Goal: Navigation & Orientation: Find specific page/section

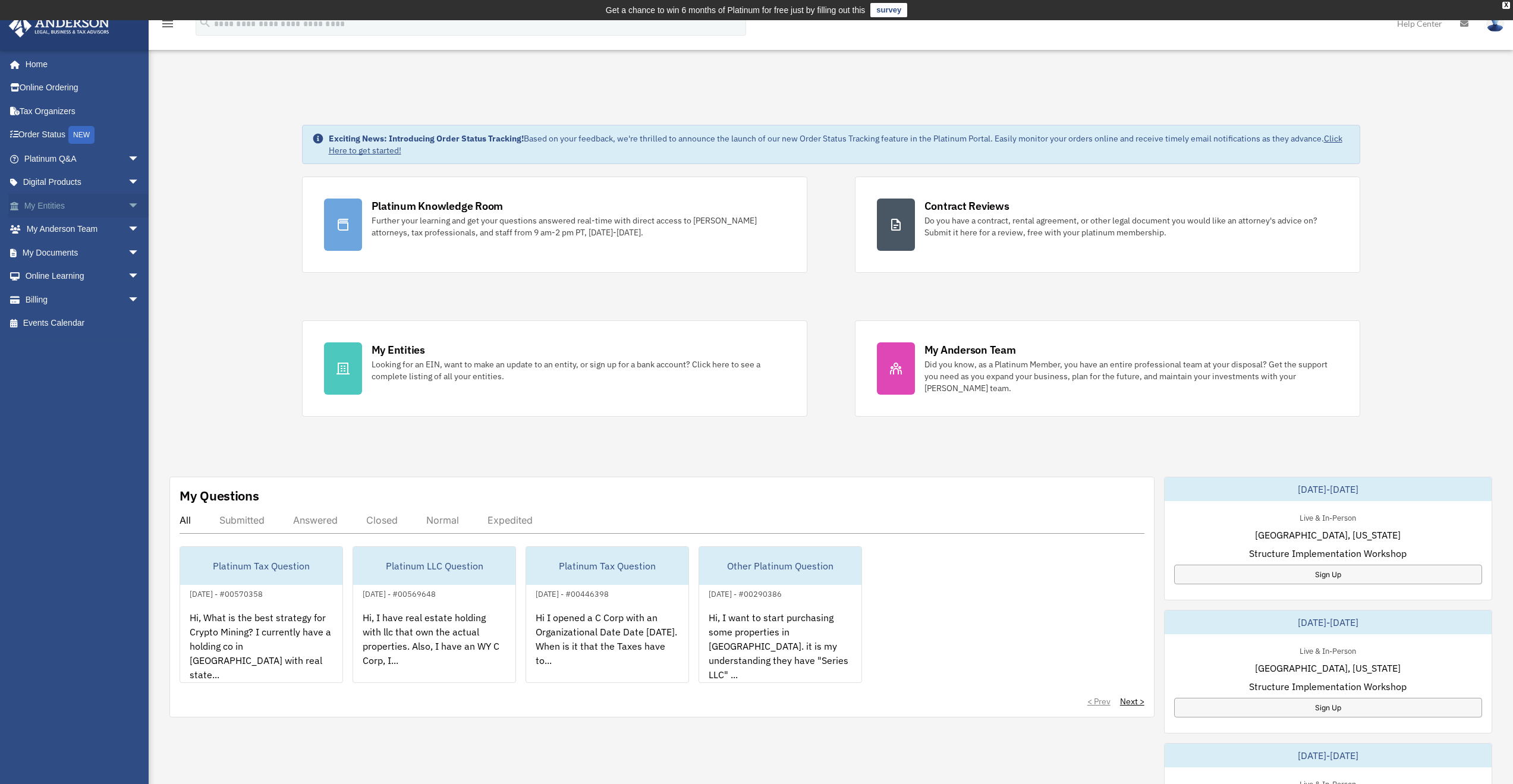
click at [38, 207] on link "My Entities arrow_drop_down" at bounding box center [82, 206] width 149 height 24
click at [128, 202] on span "arrow_drop_down" at bounding box center [140, 206] width 24 height 25
click at [68, 224] on link "Overview" at bounding box center [87, 229] width 141 height 24
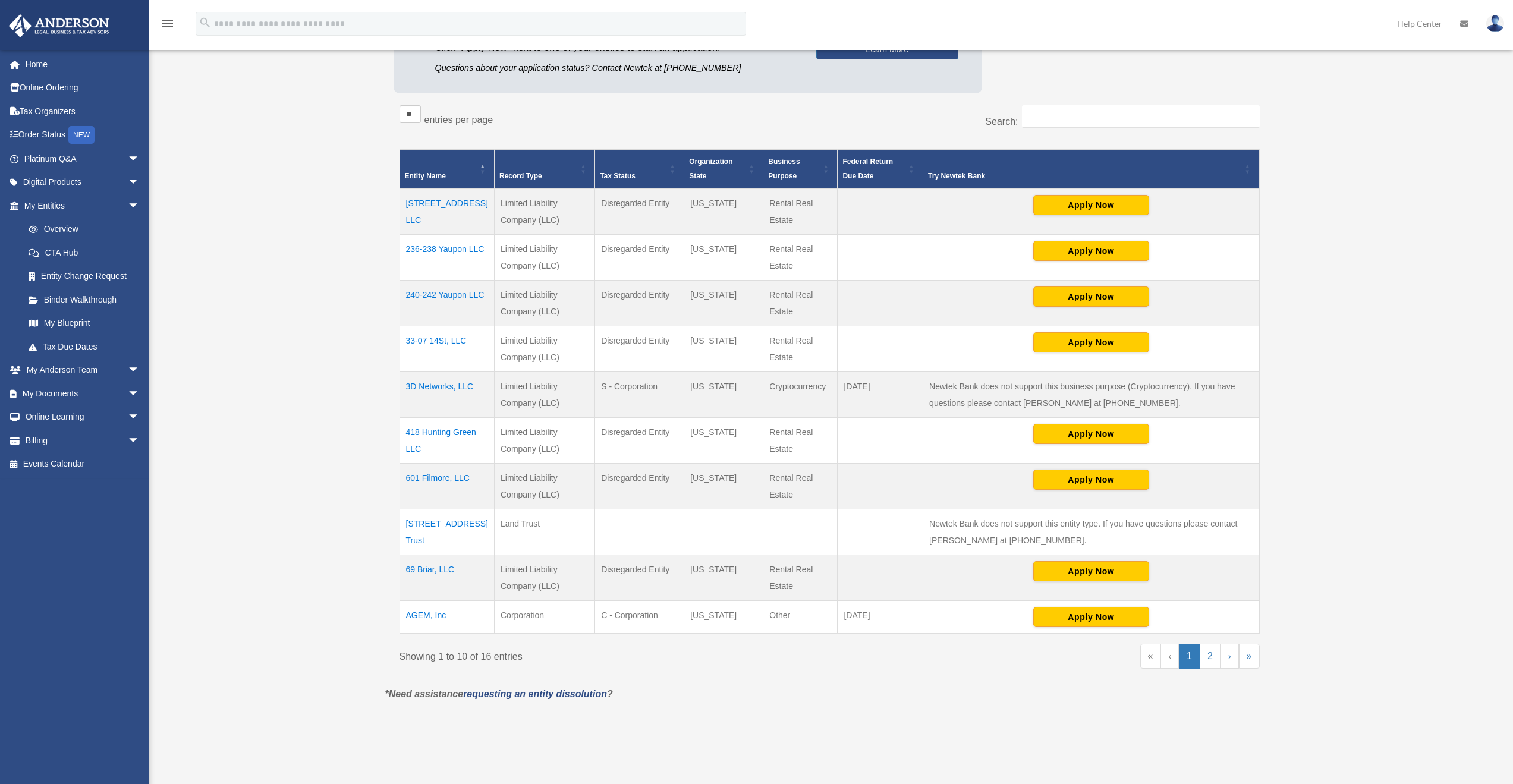
scroll to position [198, 0]
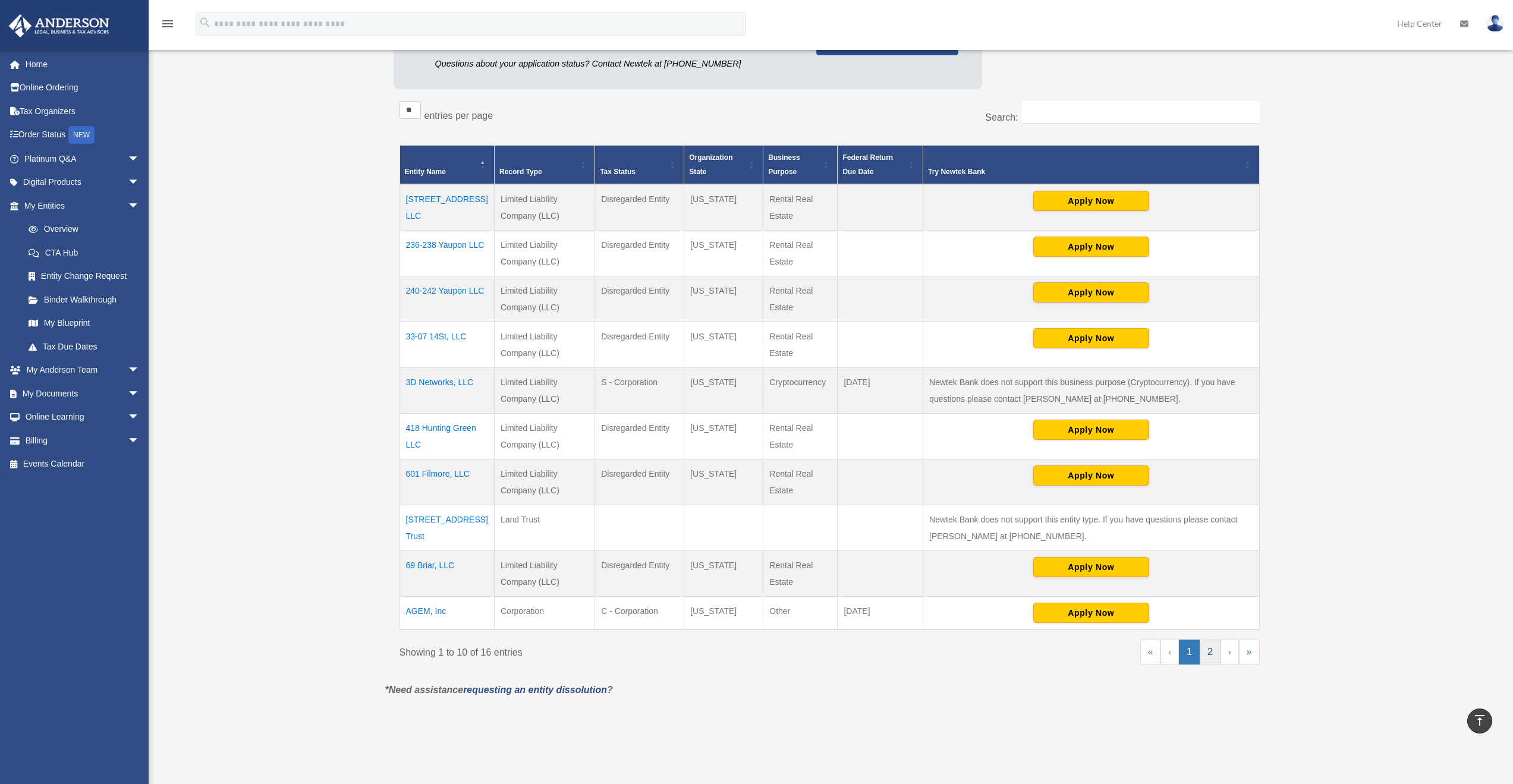
click at [1211, 650] on link "2" at bounding box center [1210, 652] width 21 height 25
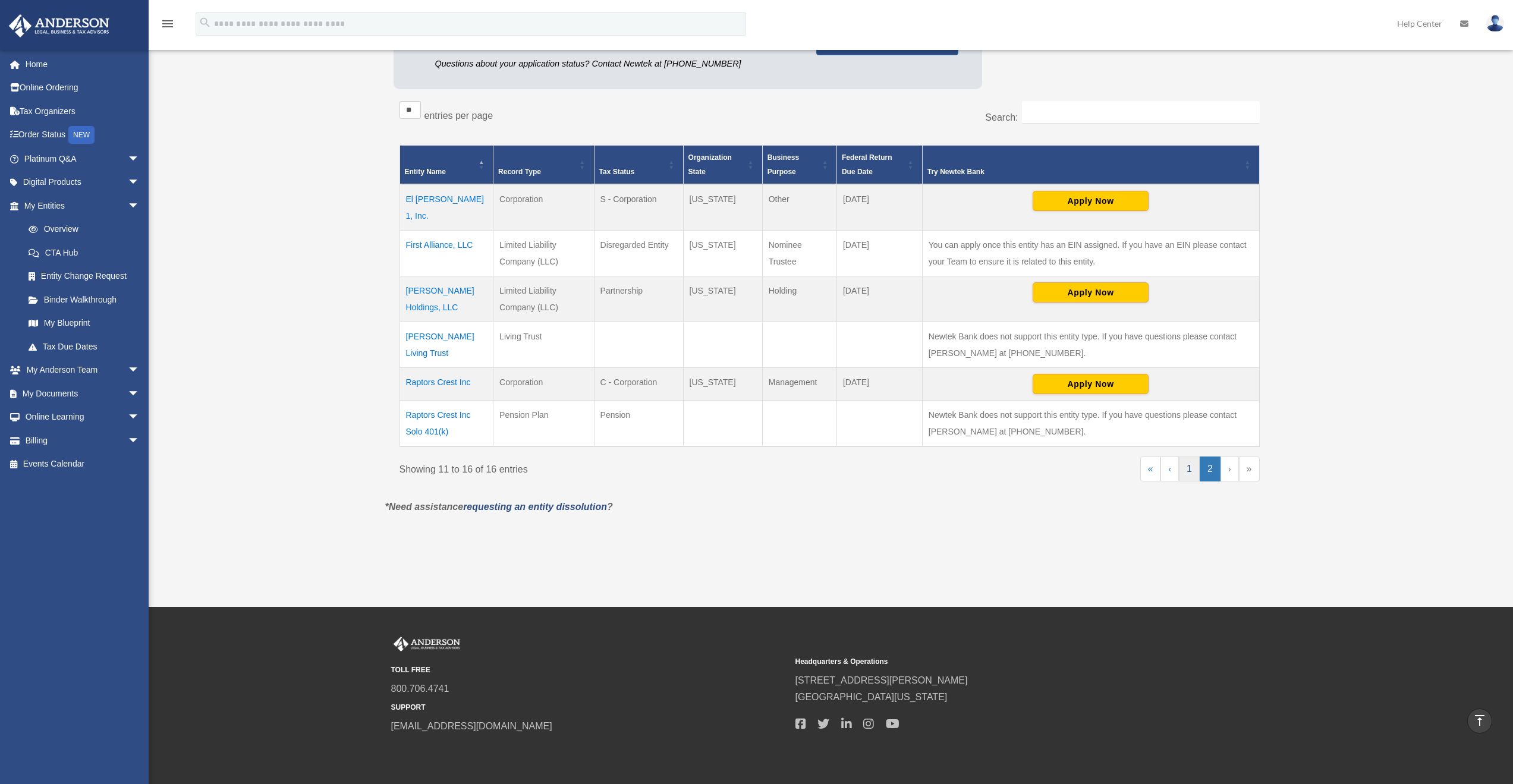
click at [1187, 456] on link "1" at bounding box center [1189, 469] width 21 height 25
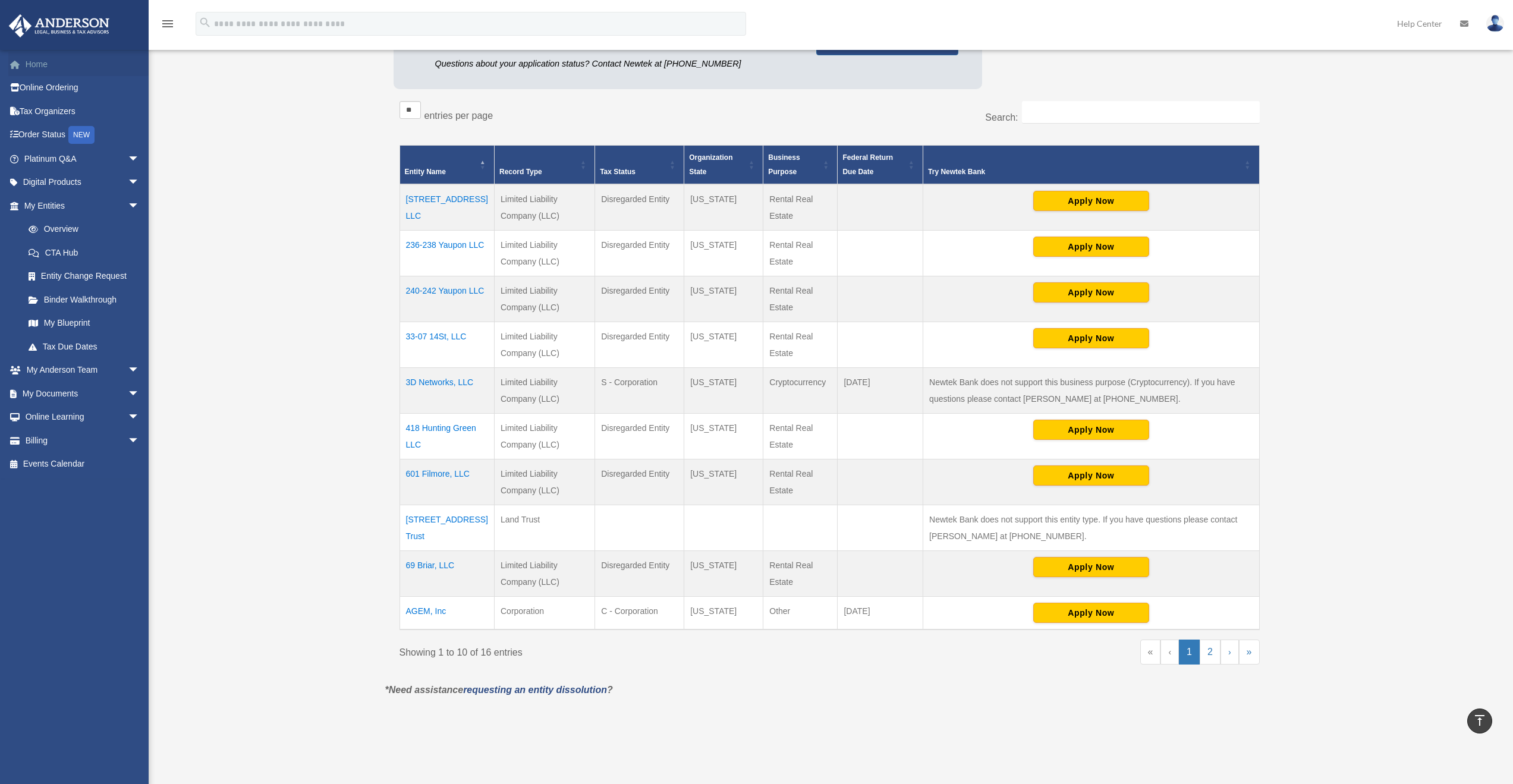
click at [41, 64] on link "Home" at bounding box center [82, 64] width 149 height 24
